Goal: Task Accomplishment & Management: Manage account settings

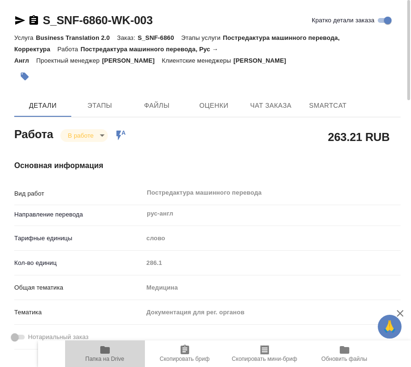
click at [110, 359] on span "Папка на Drive" at bounding box center [105, 359] width 39 height 7
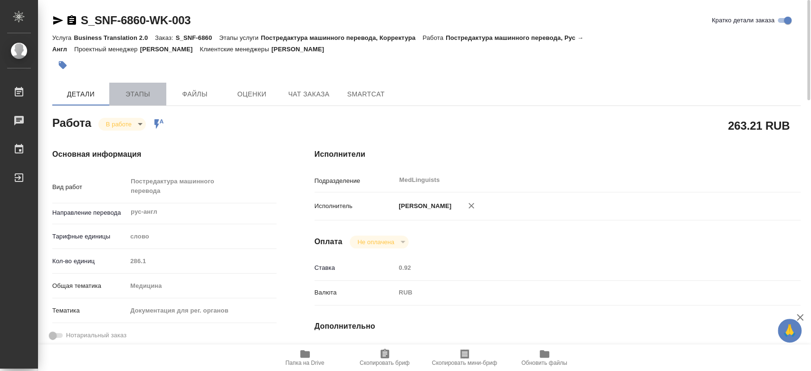
click at [139, 93] on span "Этапы" at bounding box center [138, 94] width 46 height 12
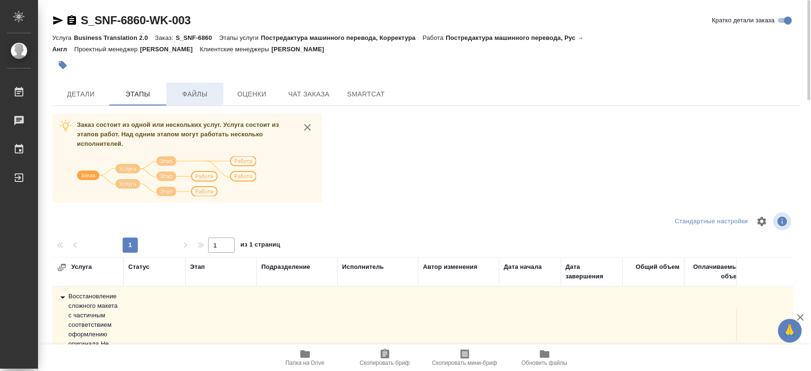
click at [183, 83] on button "Файлы" at bounding box center [194, 94] width 57 height 23
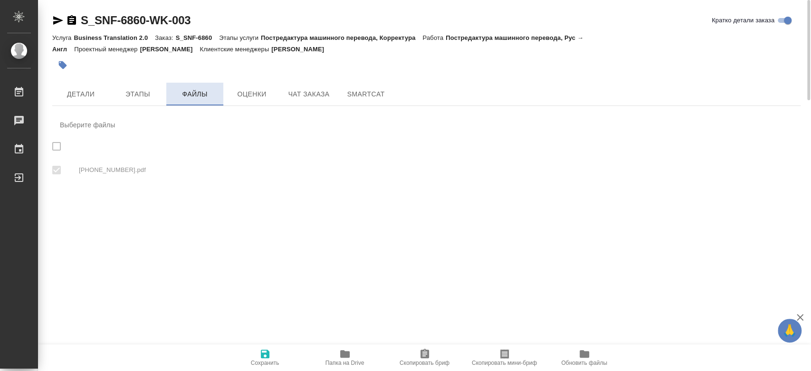
checkbox input "true"
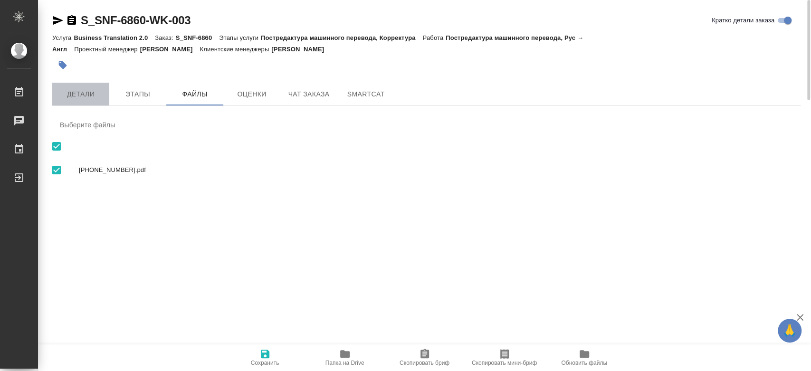
click at [81, 93] on span "Детали" at bounding box center [81, 94] width 46 height 12
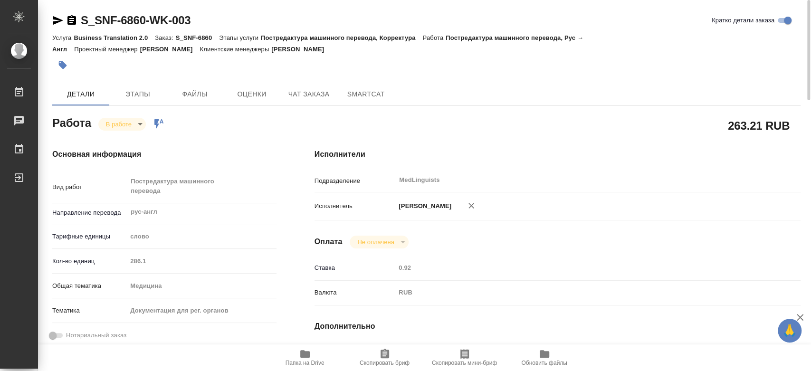
type textarea "x"
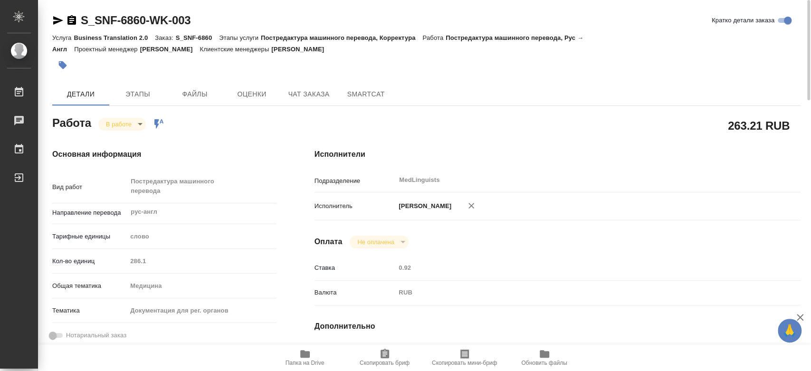
type textarea "x"
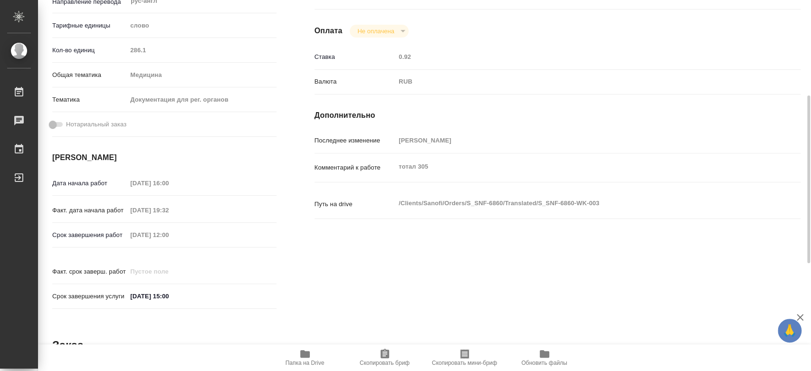
type textarea "x"
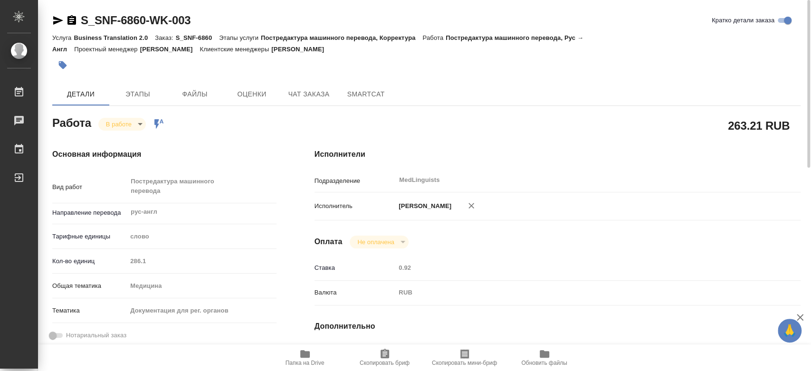
click at [122, 123] on body "🙏 .cls-1 fill:#fff; AWATERA Chernyayeva Tatyana Работы 0 Чаты График Выйти S_SN…" at bounding box center [405, 185] width 811 height 371
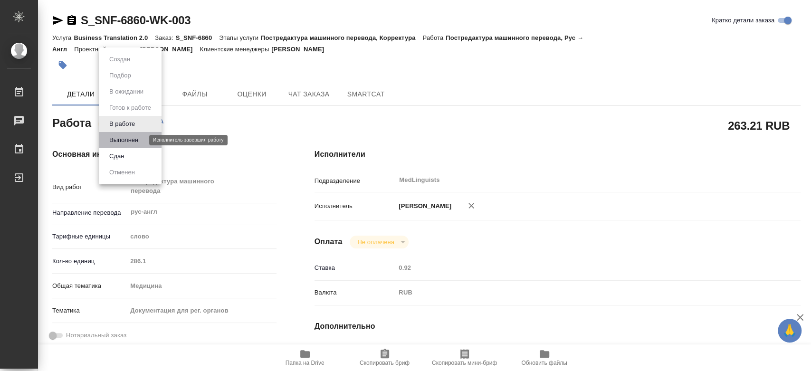
click at [128, 140] on button "Выполнен" at bounding box center [123, 140] width 35 height 10
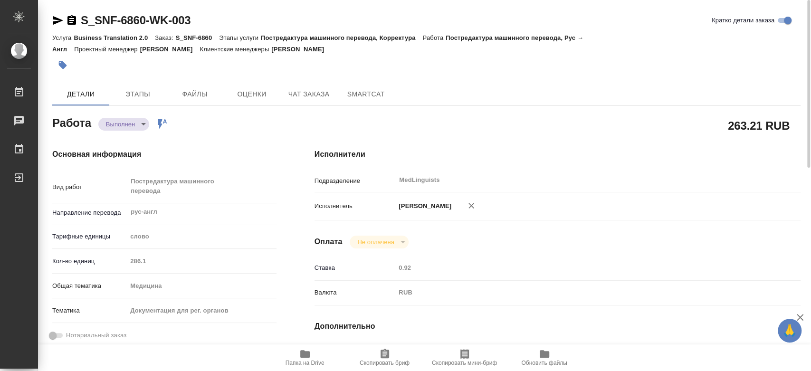
type textarea "x"
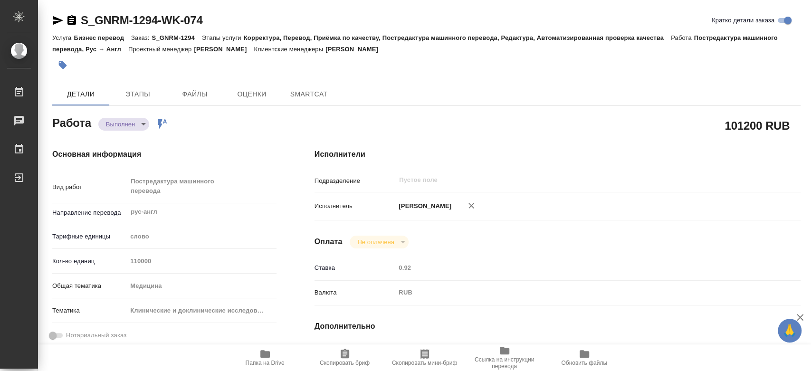
type textarea "x"
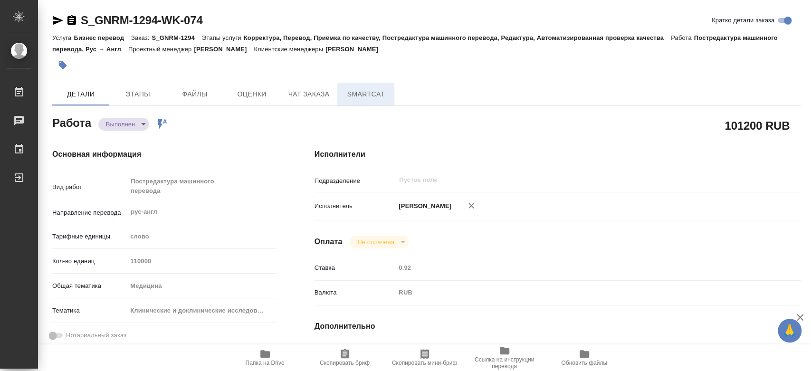
type textarea "x"
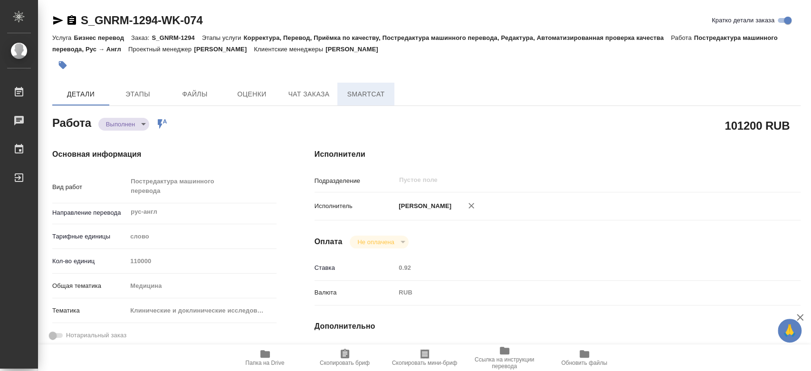
click at [368, 90] on span "SmartCat" at bounding box center [366, 94] width 46 height 12
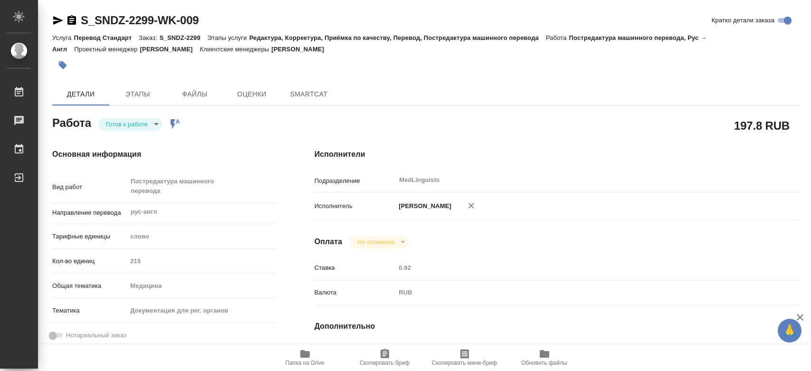
type textarea "x"
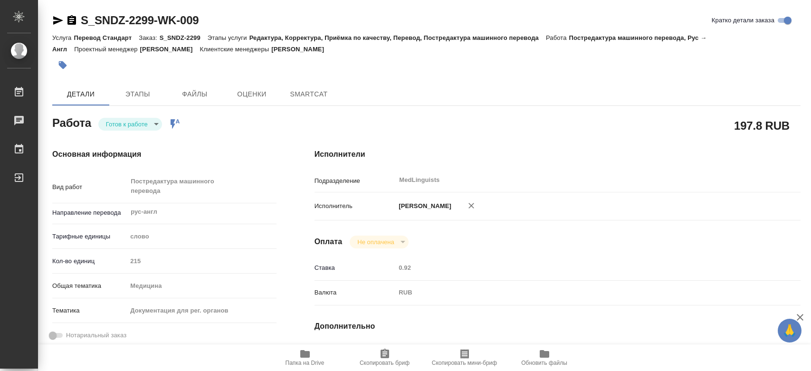
type textarea "x"
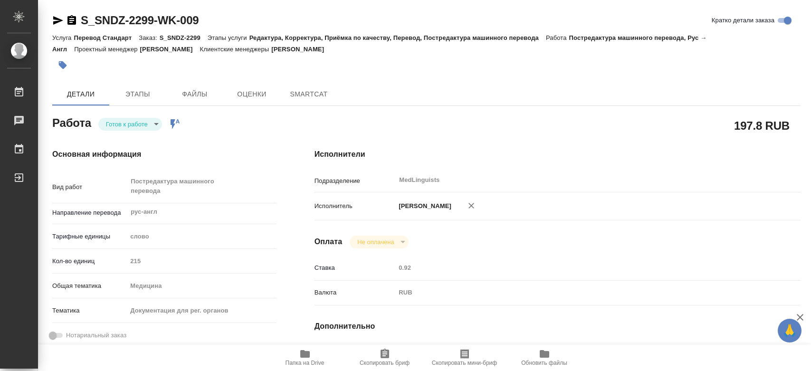
type textarea "x"
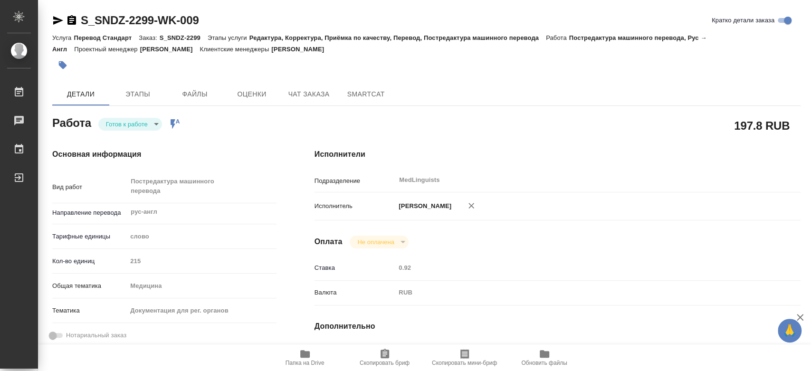
type textarea "x"
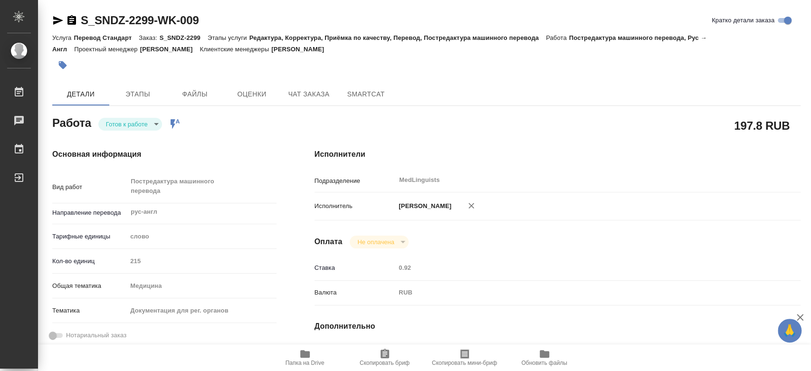
type textarea "x"
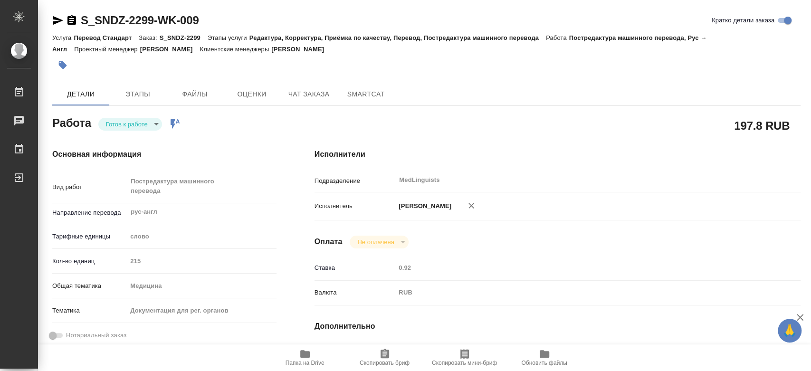
click at [117, 118] on div "Готов к работе readyForWork" at bounding box center [130, 124] width 64 height 13
click at [119, 122] on body "🙏 .cls-1 fill:#fff; AWATERA Chernyayeva Tatyana Работы Чаты График Выйти S_SNDZ…" at bounding box center [405, 185] width 811 height 371
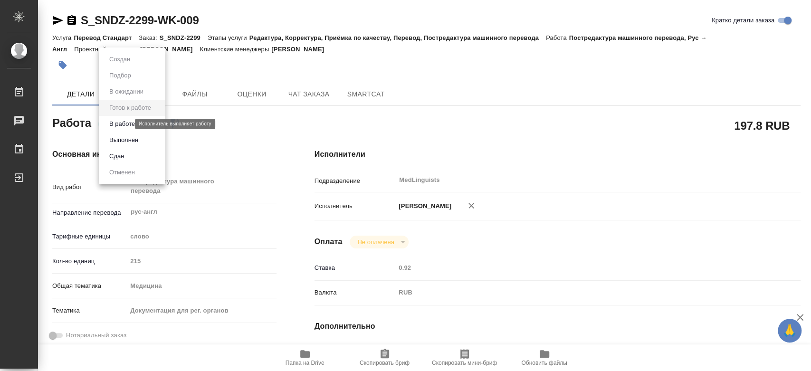
click at [122, 123] on button "В работе" at bounding box center [121, 124] width 31 height 10
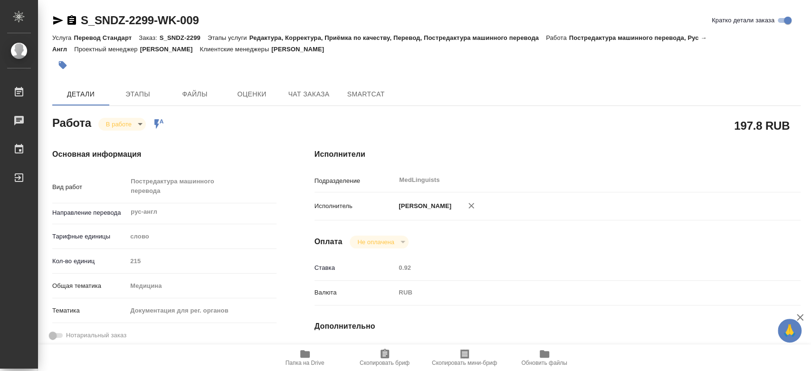
type textarea "x"
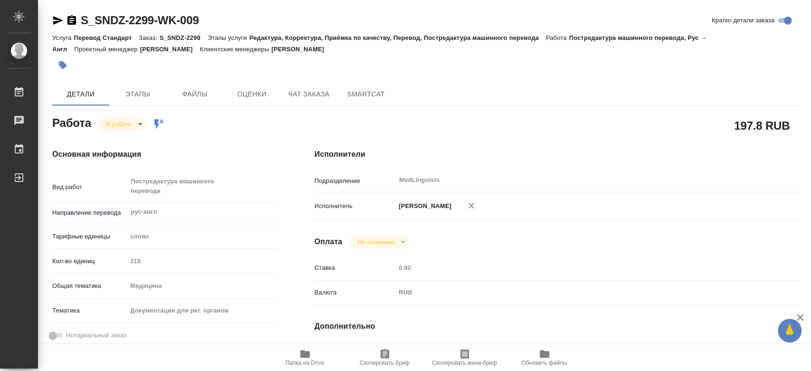
type textarea "x"
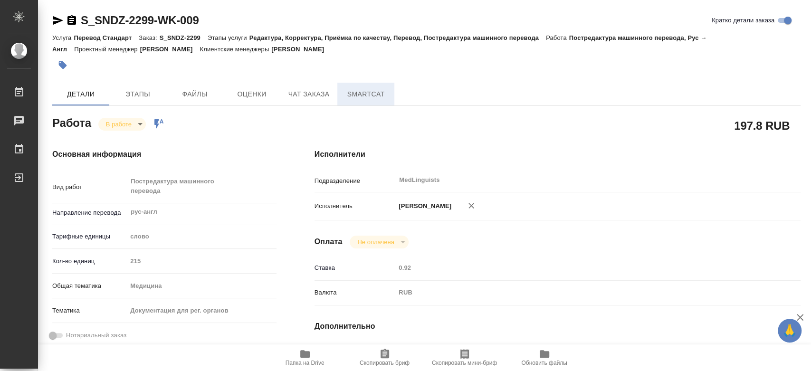
click at [360, 90] on span "SmartCat" at bounding box center [366, 94] width 46 height 12
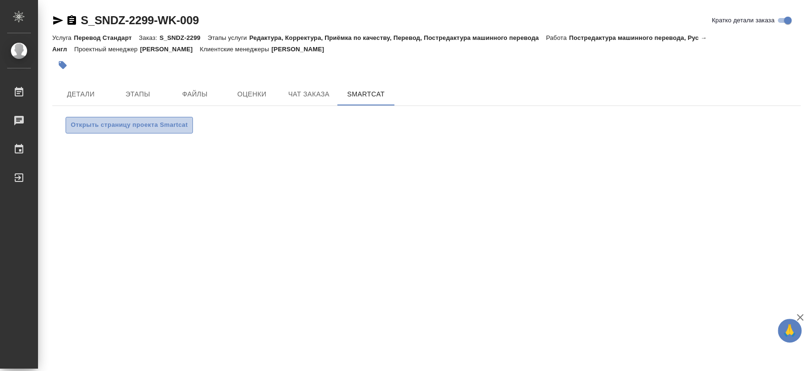
click at [84, 122] on span "Открыть страницу проекта Smartcat" at bounding box center [129, 125] width 117 height 11
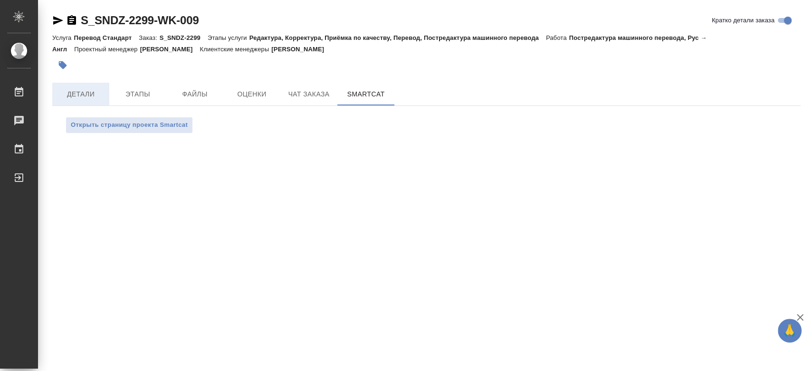
click at [95, 92] on span "Детали" at bounding box center [81, 94] width 46 height 12
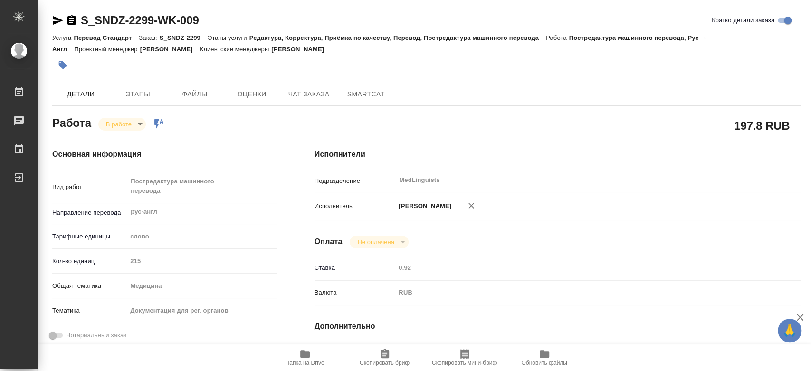
type textarea "x"
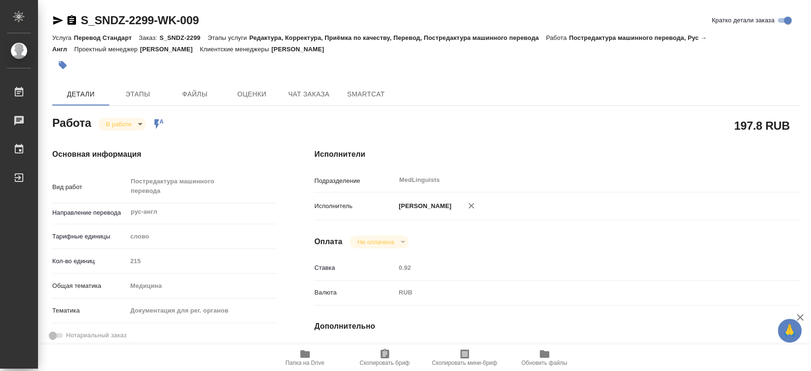
type textarea "x"
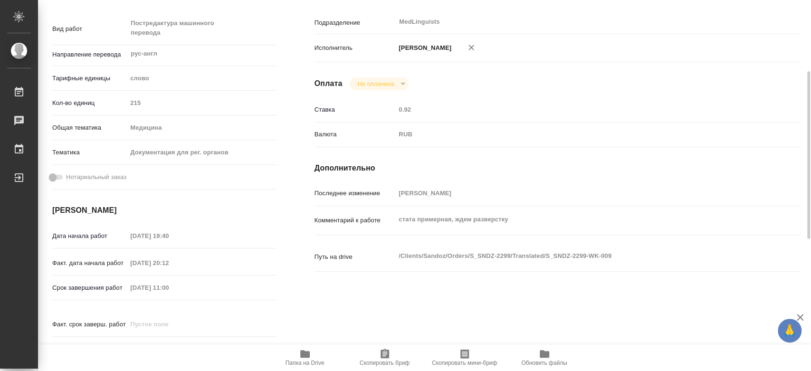
type textarea "x"
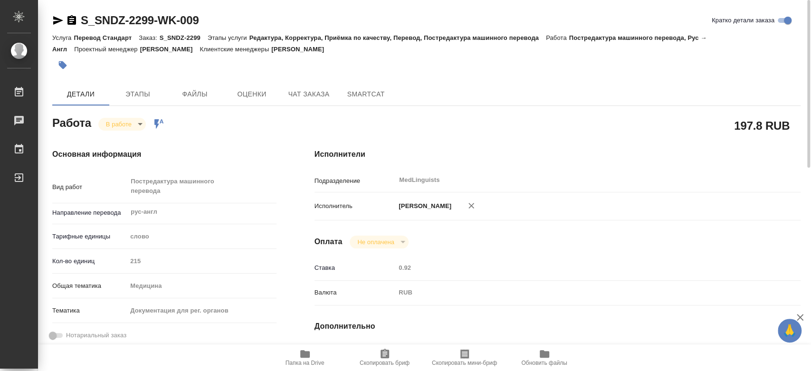
click at [300, 362] on span "Папка на Drive" at bounding box center [305, 363] width 39 height 7
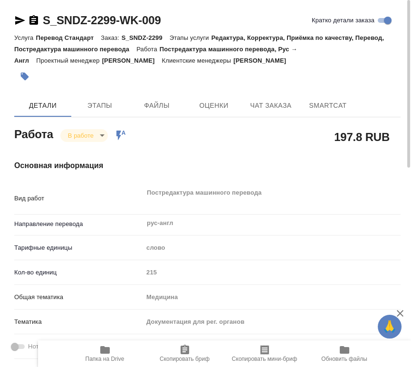
type textarea "x"
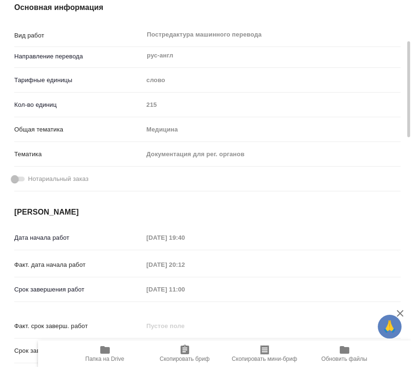
scroll to position [211, 0]
